Goal: Task Accomplishment & Management: Complete application form

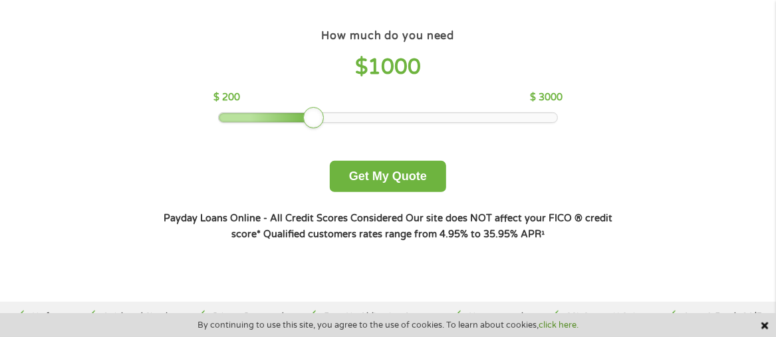
scroll to position [133, 0]
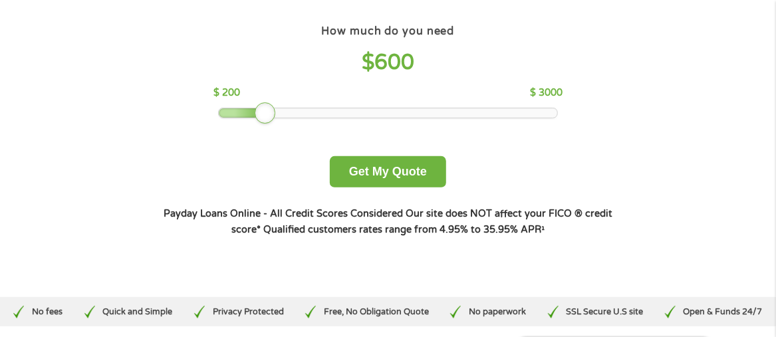
drag, startPoint x: 314, startPoint y: 111, endPoint x: 267, endPoint y: 130, distance: 50.7
click at [267, 130] on div "How much do you need $ 600 $ 200 $ 3000 Get My Quote" at bounding box center [387, 104] width 465 height 166
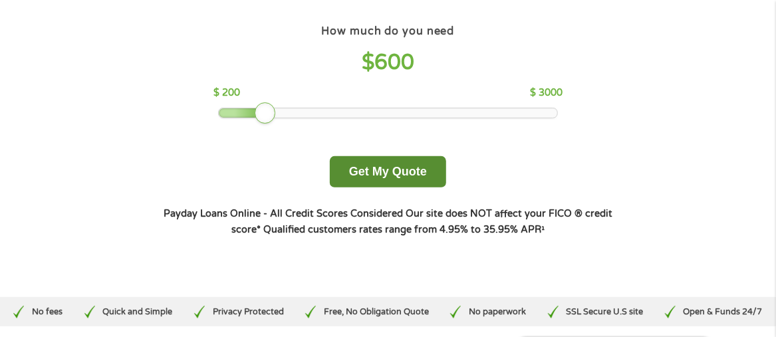
click at [415, 181] on button "Get My Quote" at bounding box center [388, 171] width 116 height 31
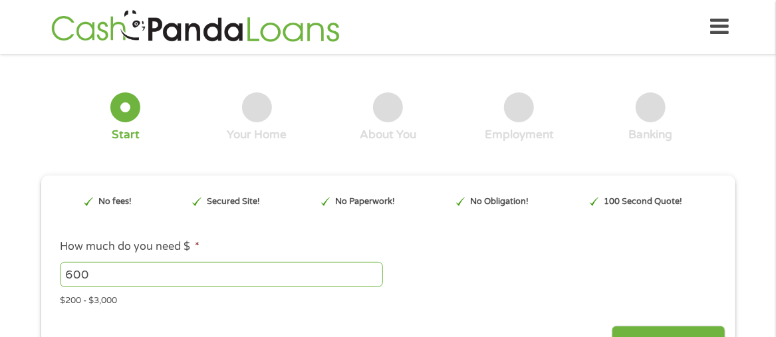
type input "EAIaIQobChMI0riZreK4jwMVxET_AR0eYRw9EAAYBCAAEgIm6vD_BwE"
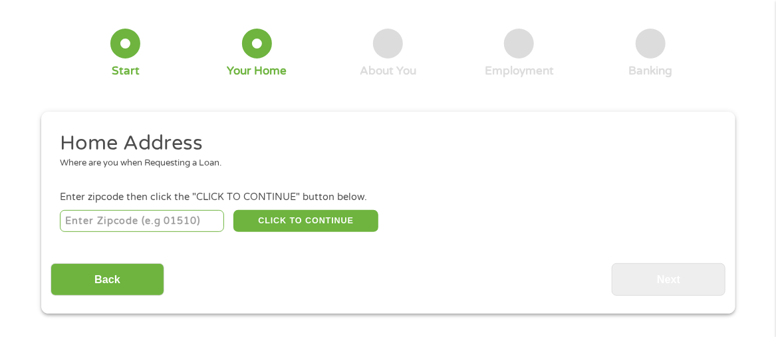
scroll to position [66, 0]
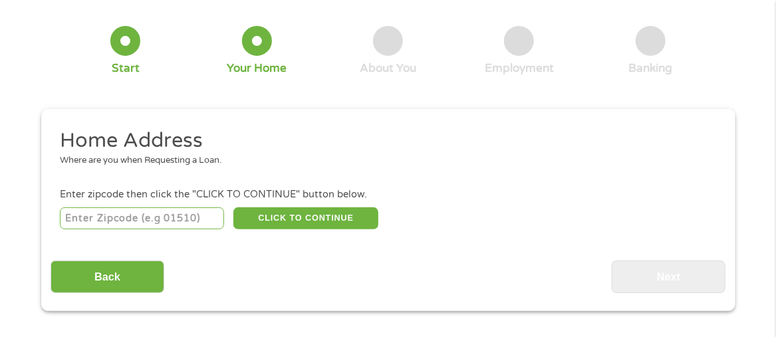
click at [175, 219] on input "number" at bounding box center [142, 218] width 164 height 23
type input "54729"
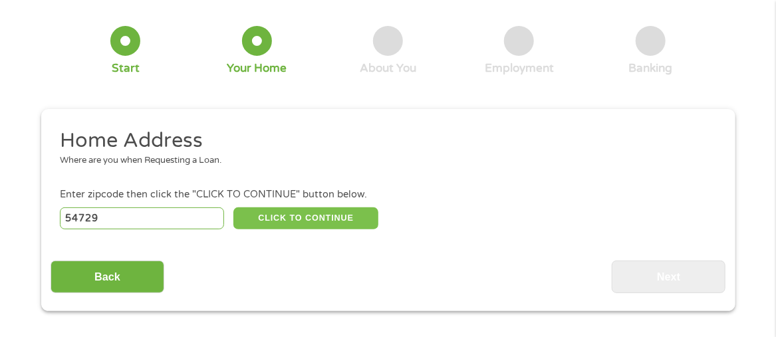
click at [329, 222] on button "CLICK TO CONTINUE" at bounding box center [305, 218] width 145 height 23
type input "54729"
type input "[GEOGRAPHIC_DATA]"
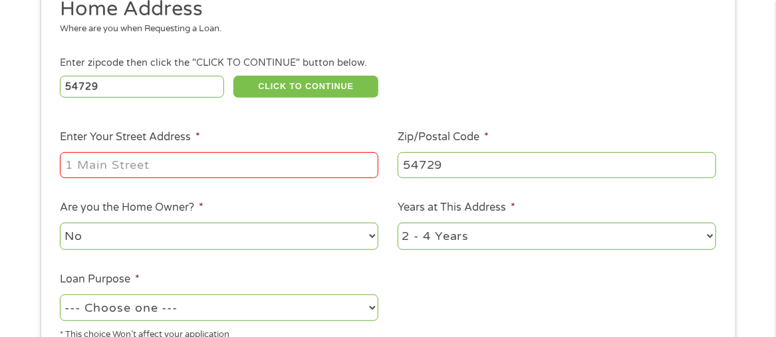
scroll to position [266, 0]
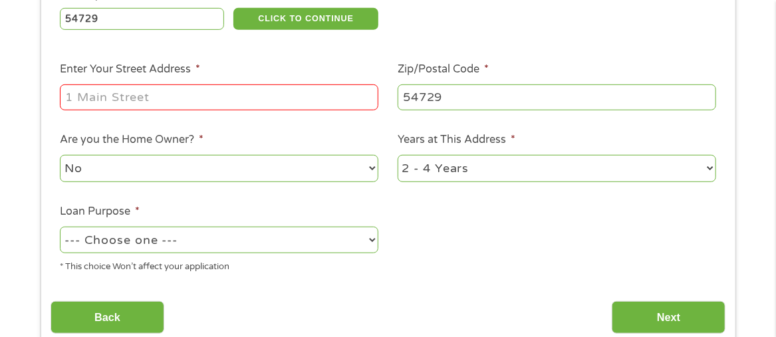
click at [269, 103] on input "Enter Your Street Address *" at bounding box center [219, 96] width 318 height 25
type input "[STREET_ADDRESS]"
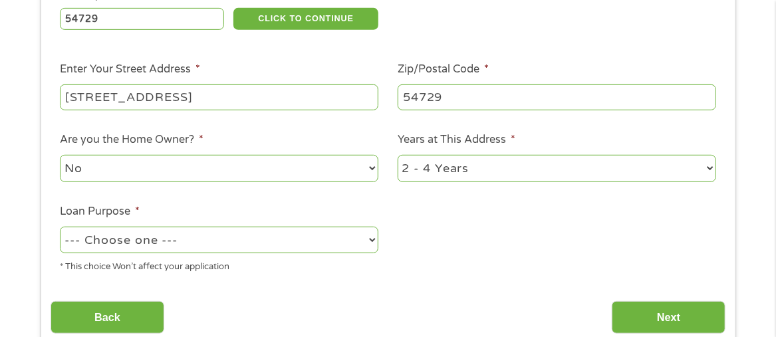
click at [342, 177] on select "No Yes" at bounding box center [219, 168] width 318 height 27
select select "yes"
click at [60, 155] on select "No Yes" at bounding box center [219, 168] width 318 height 27
click at [526, 167] on select "1 Year or less 1 - 2 Years 2 - 4 Years Over 4 Years" at bounding box center [556, 168] width 318 height 27
select select "60months"
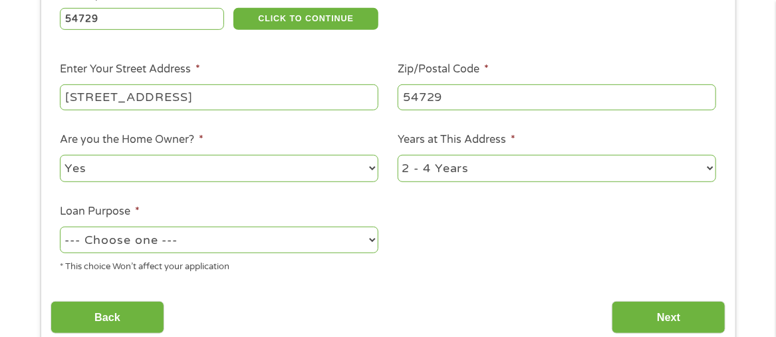
click at [397, 155] on select "1 Year or less 1 - 2 Years 2 - 4 Years Over 4 Years" at bounding box center [556, 168] width 318 height 27
click at [267, 242] on select "--- Choose one --- Pay Bills Debt Consolidation Home Improvement Major Purchase…" at bounding box center [219, 240] width 318 height 27
select select "other"
click at [60, 227] on select "--- Choose one --- Pay Bills Debt Consolidation Home Improvement Major Purchase…" at bounding box center [219, 240] width 318 height 27
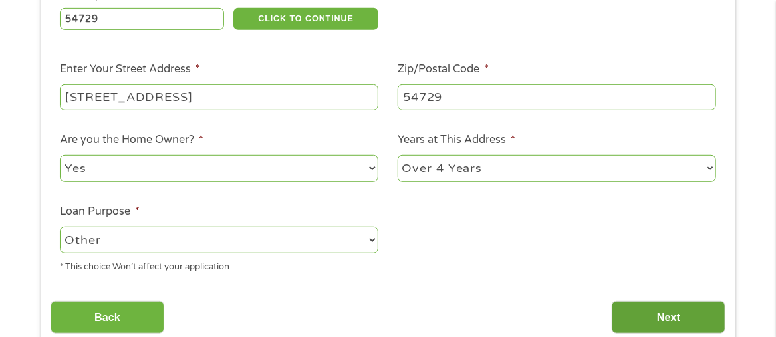
click at [632, 315] on input "Next" at bounding box center [668, 317] width 114 height 33
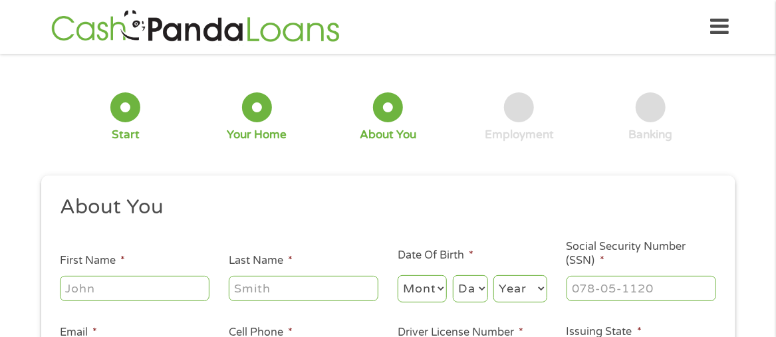
scroll to position [0, 0]
click at [144, 290] on input "First Name *" at bounding box center [135, 288] width 150 height 25
type input "[PERSON_NAME]"
type input "Price"
type input "[EMAIL_ADDRESS][DOMAIN_NAME]"
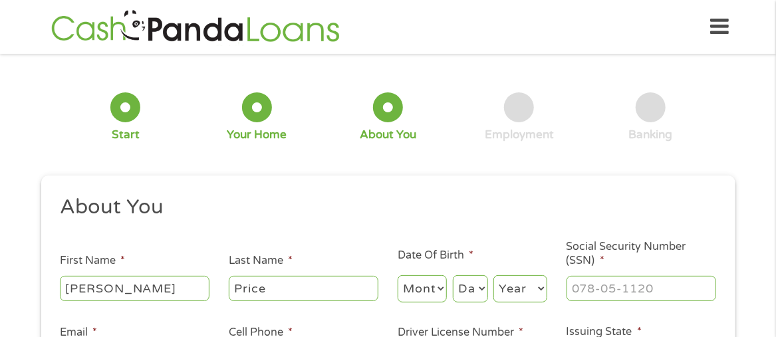
type input "[PHONE_NUMBER]"
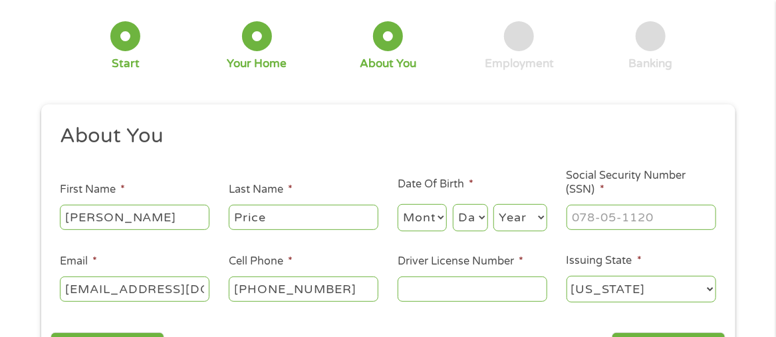
scroll to position [133, 0]
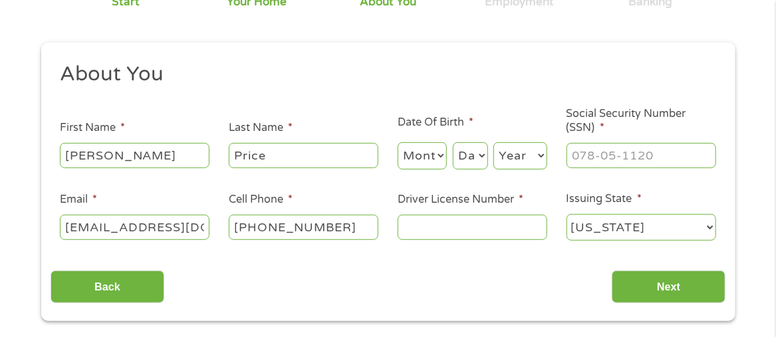
click at [439, 150] on select "Month 1 2 3 4 5 6 7 8 9 10 11 12" at bounding box center [422, 155] width 50 height 27
select select "7"
click at [397, 142] on select "Month 1 2 3 4 5 6 7 8 9 10 11 12" at bounding box center [422, 155] width 50 height 27
click at [481, 160] on select "Day 1 2 3 4 5 6 7 8 9 10 11 12 13 14 15 16 17 18 19 20 21 22 23 24 25 26 27 28 …" at bounding box center [470, 155] width 35 height 27
select select "14"
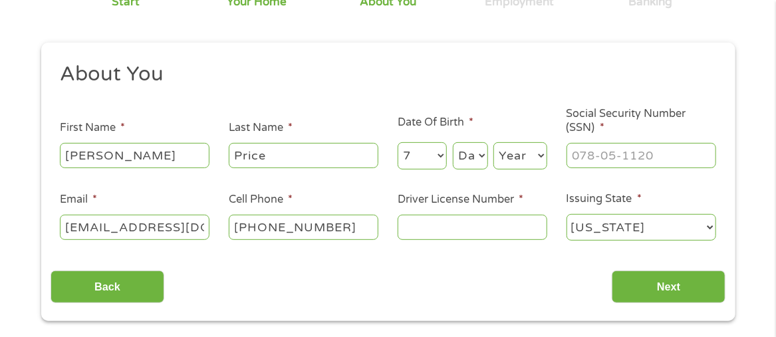
click at [453, 142] on select "Day 1 2 3 4 5 6 7 8 9 10 11 12 13 14 15 16 17 18 19 20 21 22 23 24 25 26 27 28 …" at bounding box center [470, 155] width 35 height 27
click at [506, 158] on select "Year [DATE] 2006 2005 2004 2003 2002 2001 2000 1999 1998 1997 1996 1995 1994 19…" at bounding box center [520, 155] width 54 height 27
select select "1988"
click at [493, 142] on select "Year [DATE] 2006 2005 2004 2003 2002 2001 2000 1999 1998 1997 1996 1995 1994 19…" at bounding box center [520, 155] width 54 height 27
click at [588, 150] on input "___-__-____" at bounding box center [641, 155] width 150 height 25
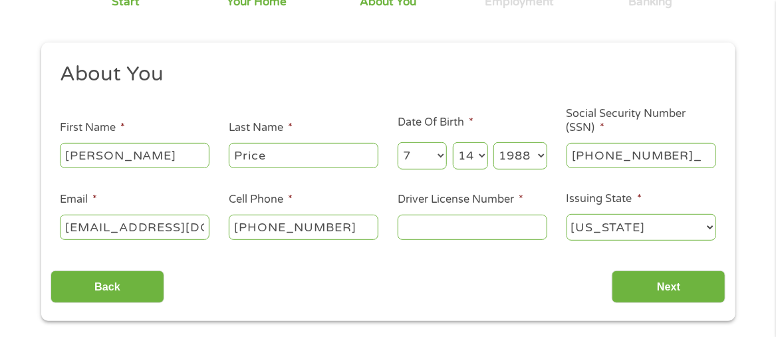
type input "396-02-4178"
click at [519, 223] on input "Driver License Number *" at bounding box center [472, 227] width 150 height 25
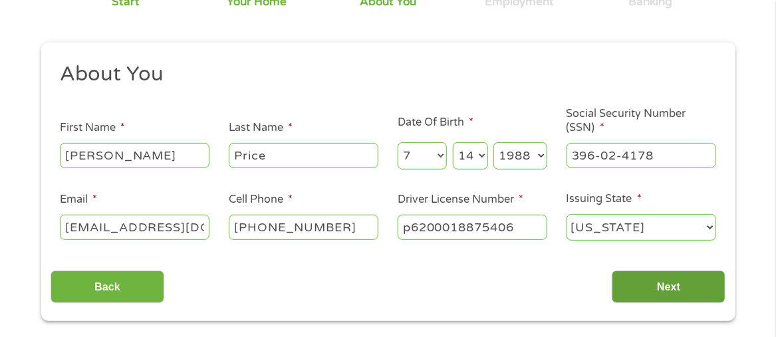
type input "p6200018875406"
click at [683, 290] on input "Next" at bounding box center [668, 286] width 114 height 33
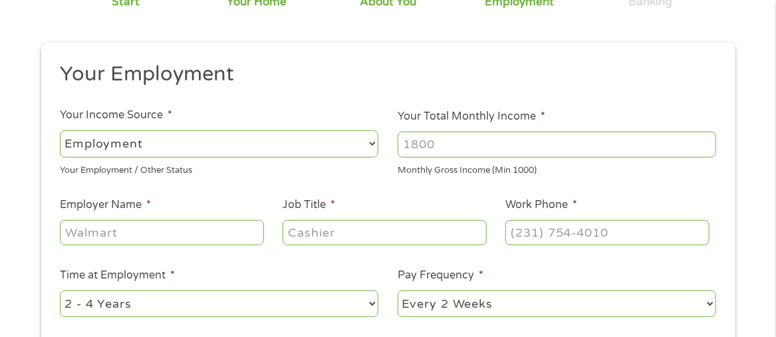
click at [565, 151] on input "Your Total Monthly Income *" at bounding box center [556, 144] width 318 height 25
click at [367, 147] on select "--- Choose one --- Employment [DEMOGRAPHIC_DATA] Benefits" at bounding box center [219, 143] width 318 height 27
select select "benefits"
click at [60, 130] on select "--- Choose one --- Employment [DEMOGRAPHIC_DATA] Benefits" at bounding box center [219, 143] width 318 height 27
type input "Other"
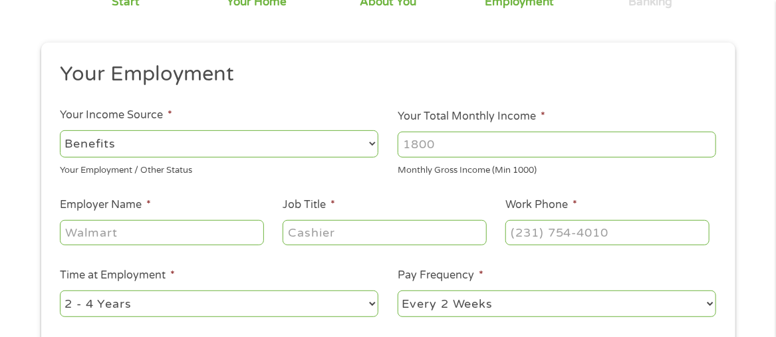
type input "[PHONE_NUMBER]"
click at [695, 142] on input "Your Total Monthly Income *" at bounding box center [556, 144] width 318 height 25
click at [707, 144] on input "1000" at bounding box center [556, 144] width 318 height 25
click at [707, 143] on input "1001" at bounding box center [556, 144] width 318 height 25
click at [706, 140] on input "1002" at bounding box center [556, 144] width 318 height 25
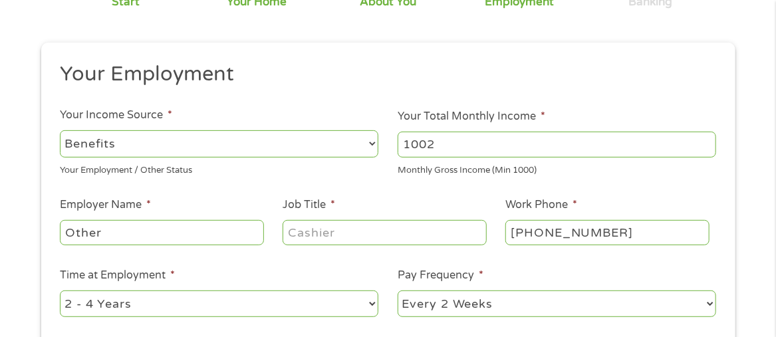
click at [704, 136] on input "1002" at bounding box center [556, 144] width 318 height 25
click at [706, 139] on input "1003" at bounding box center [556, 144] width 318 height 25
click at [706, 139] on input "1004" at bounding box center [556, 144] width 318 height 25
click at [706, 139] on input "1005" at bounding box center [556, 144] width 318 height 25
click at [706, 139] on input "1006" at bounding box center [556, 144] width 318 height 25
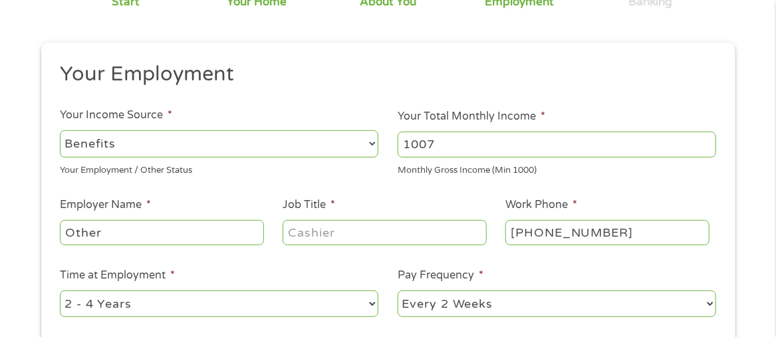
click at [706, 139] on input "1007" at bounding box center [556, 144] width 318 height 25
click at [704, 150] on input "1006" at bounding box center [556, 144] width 318 height 25
click at [704, 150] on input "1005" at bounding box center [556, 144] width 318 height 25
click at [704, 150] on input "1004" at bounding box center [556, 144] width 318 height 25
click at [704, 150] on input "1003" at bounding box center [556, 144] width 318 height 25
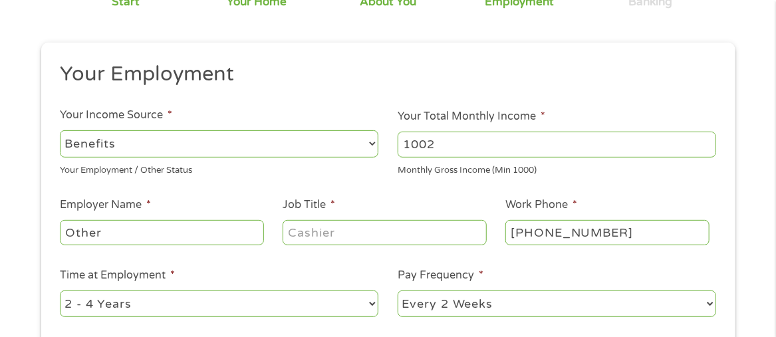
click at [704, 150] on input "1002" at bounding box center [556, 144] width 318 height 25
click at [704, 150] on input "1001" at bounding box center [556, 144] width 318 height 25
type input "1000"
click at [704, 150] on input "1000" at bounding box center [556, 144] width 318 height 25
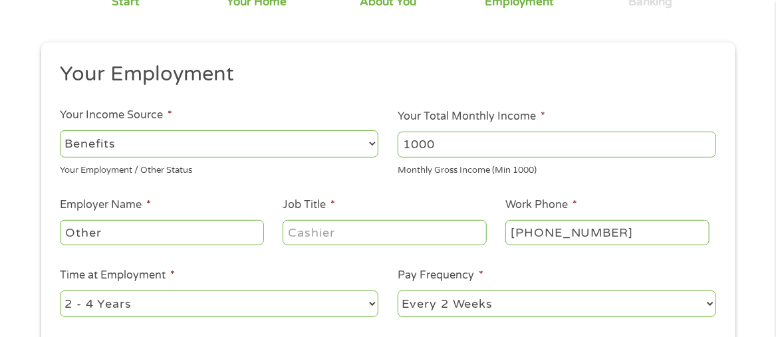
click at [704, 150] on input "1000" at bounding box center [556, 144] width 318 height 25
click at [173, 241] on input "Other" at bounding box center [161, 232] width 203 height 25
type input "O"
type input "b"
type input "Benefits"
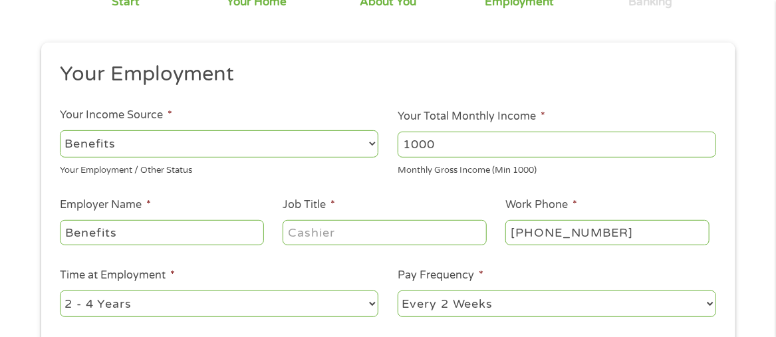
click at [320, 234] on input "Job Title *" at bounding box center [383, 232] width 203 height 25
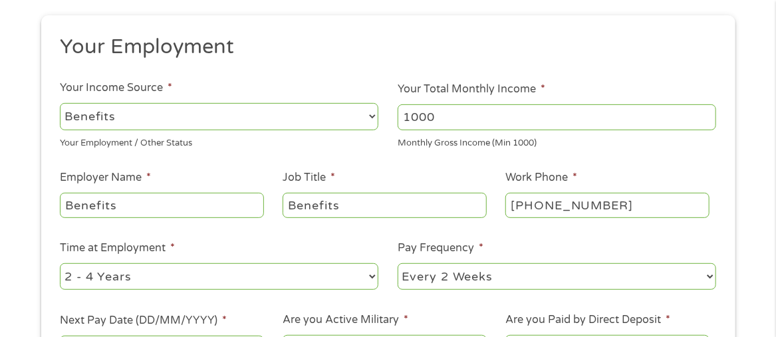
scroll to position [199, 0]
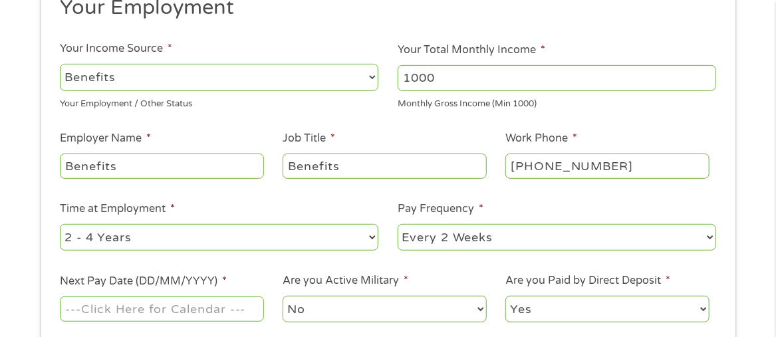
type input "Benefits"
click at [316, 234] on select "--- Choose one --- 1 Year or less 1 - 2 Years 2 - 4 Years Over 4 Years" at bounding box center [219, 237] width 318 height 27
select select "60months"
click at [60, 224] on select "--- Choose one --- 1 Year or less 1 - 2 Years 2 - 4 Years Over 4 Years" at bounding box center [219, 237] width 318 height 27
click at [417, 235] on select "--- Choose one --- Every 2 Weeks Every Week Monthly Semi-Monthly" at bounding box center [556, 237] width 318 height 27
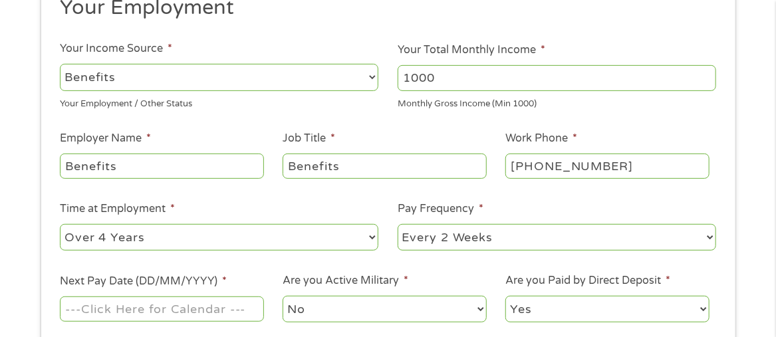
select select "monthly"
click at [397, 224] on select "--- Choose one --- Every 2 Weeks Every Week Monthly Semi-Monthly" at bounding box center [556, 237] width 318 height 27
click at [366, 229] on select "--- Choose one --- 1 Year or less 1 - 2 Years 2 - 4 Years Over 4 Years" at bounding box center [219, 237] width 318 height 27
click at [359, 253] on ul "Your Employment Your Income Source * --- Choose one --- Employment [DEMOGRAPHIC…" at bounding box center [388, 165] width 675 height 340
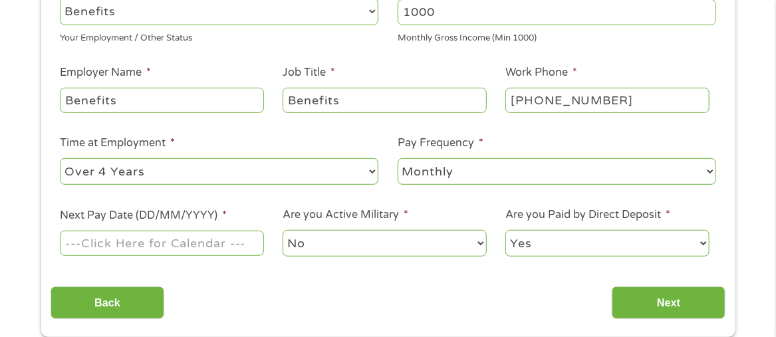
scroll to position [266, 0]
click at [199, 239] on input "Next Pay Date (DD/MM/YYYY) *" at bounding box center [161, 242] width 203 height 25
click at [207, 248] on input "Next Pay Date (DD/MM/YYYY) *" at bounding box center [161, 242] width 203 height 25
click at [208, 248] on input "Next Pay Date (DD/MM/YYYY) *" at bounding box center [161, 242] width 203 height 25
click at [217, 239] on input "Next Pay Date (DD/MM/YYYY) *" at bounding box center [161, 242] width 203 height 25
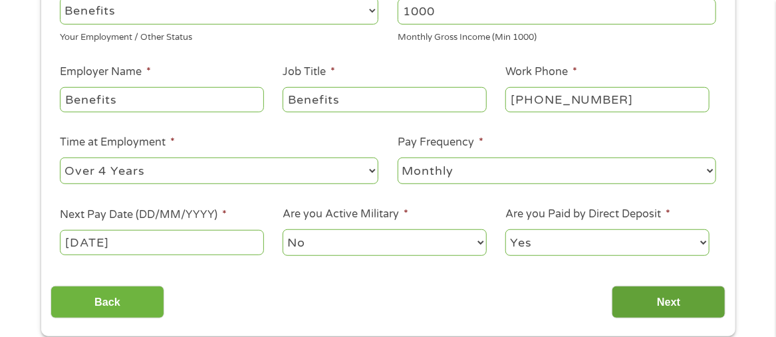
type input "[DATE]"
click at [639, 314] on input "Next" at bounding box center [668, 302] width 114 height 33
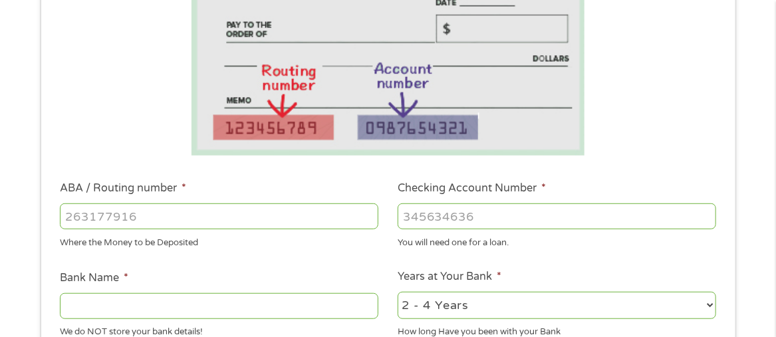
click at [177, 219] on input "ABA / Routing number *" at bounding box center [219, 215] width 318 height 25
drag, startPoint x: 172, startPoint y: 215, endPoint x: 367, endPoint y: 214, distance: 194.7
click at [367, 214] on input "1" at bounding box center [219, 215] width 318 height 25
click at [370, 209] on input "2" at bounding box center [219, 215] width 318 height 25
click at [364, 218] on input "1" at bounding box center [219, 215] width 318 height 25
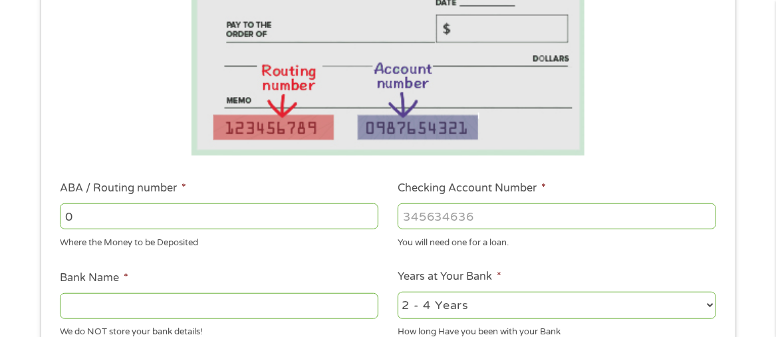
click at [364, 218] on input "0" at bounding box center [219, 215] width 318 height 25
click at [268, 203] on input "0" at bounding box center [219, 215] width 318 height 25
click at [268, 219] on input "0" at bounding box center [219, 215] width 318 height 25
type input "031101279"
type input "THE BANCORP BANK"
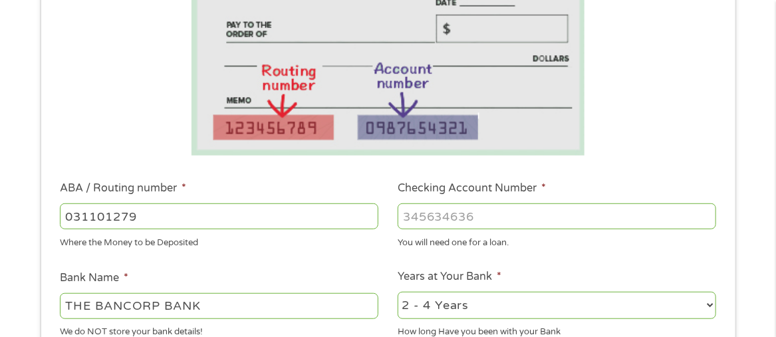
type input "031101279"
click at [494, 210] on input "Checking Account Number *" at bounding box center [556, 215] width 318 height 25
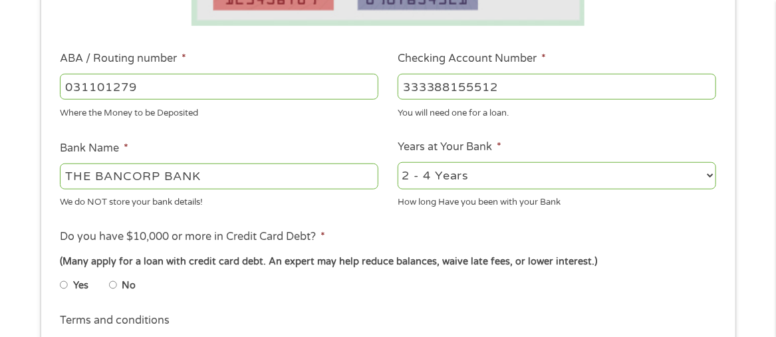
scroll to position [399, 0]
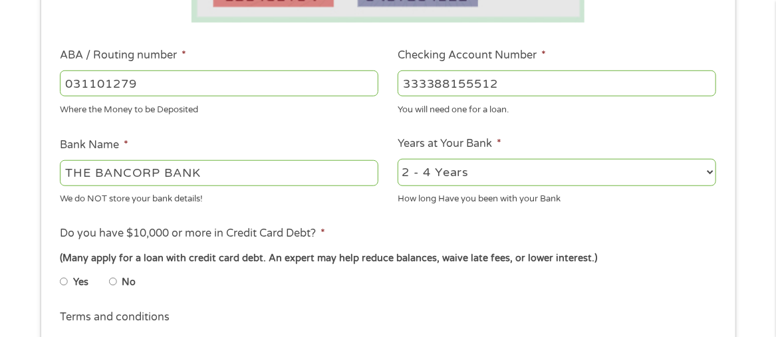
type input "333388155512"
click at [316, 181] on input "THE BANCORP BANK" at bounding box center [219, 172] width 318 height 25
type input "T"
type input "Paypal"
click at [449, 183] on select "2 - 4 Years 6 - 12 Months 1 - 2 Years Over 4 Years" at bounding box center [556, 172] width 318 height 27
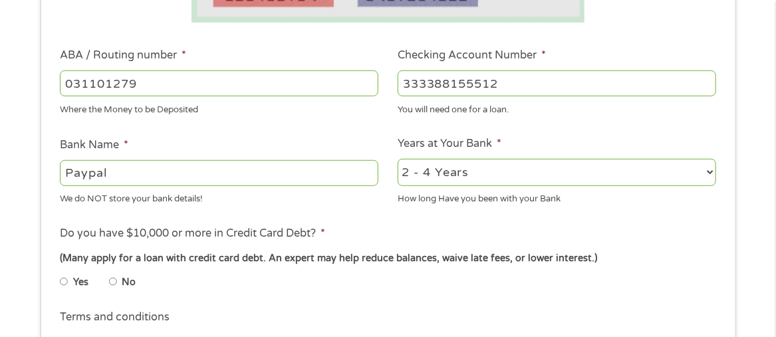
select select "60months"
click at [397, 159] on select "2 - 4 Years 6 - 12 Months 1 - 2 Years Over 4 Years" at bounding box center [556, 172] width 318 height 27
click at [115, 276] on input "No" at bounding box center [113, 281] width 8 height 21
radio input "true"
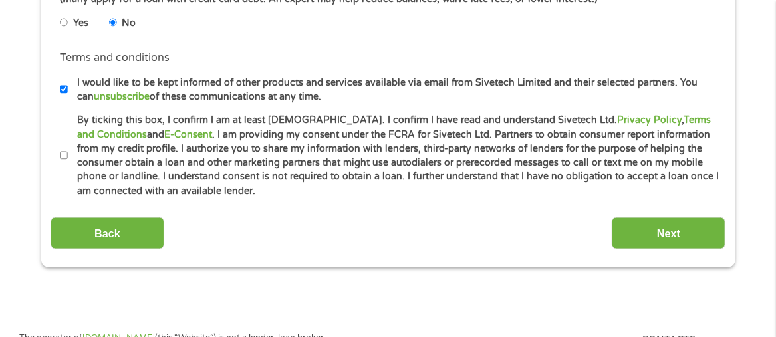
scroll to position [665, 0]
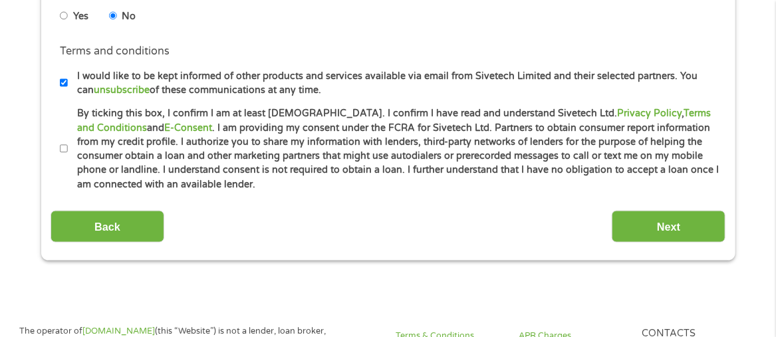
click at [61, 149] on input "By ticking this box, I confirm I am at least [DEMOGRAPHIC_DATA]. I confirm I ha…" at bounding box center [64, 148] width 8 height 21
checkbox input "true"
click at [696, 229] on input "Next" at bounding box center [668, 227] width 114 height 33
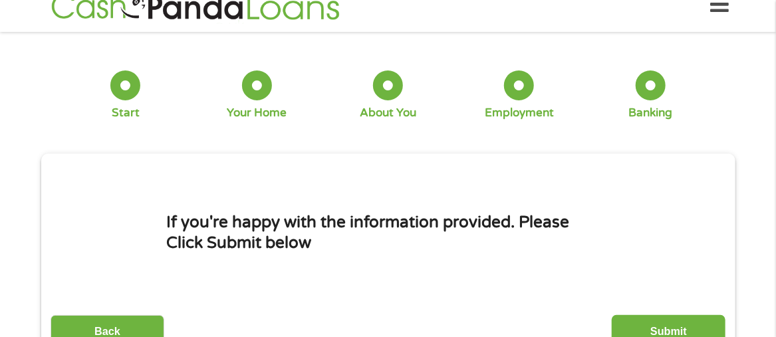
scroll to position [0, 0]
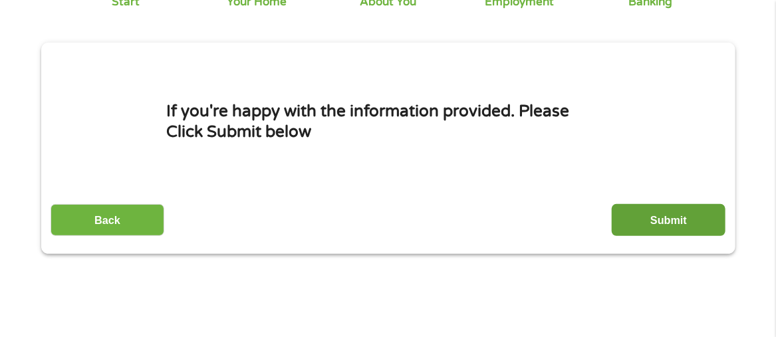
click at [673, 218] on input "Submit" at bounding box center [668, 220] width 114 height 33
